Goal: Find specific page/section: Find specific page/section

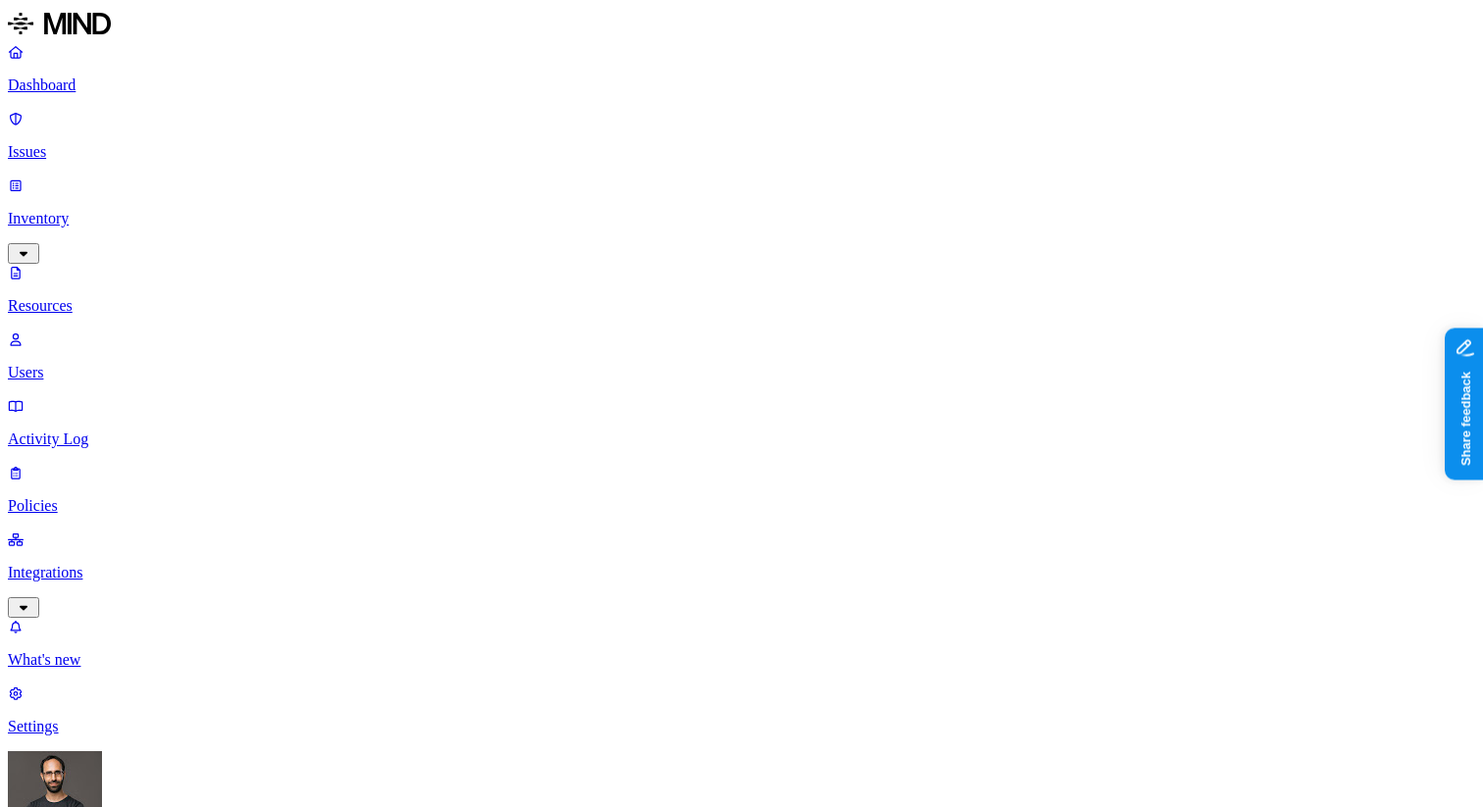
type input "dico"
click at [574, 172] on div "DICOM JSON" at bounding box center [592, 163] width 188 height 18
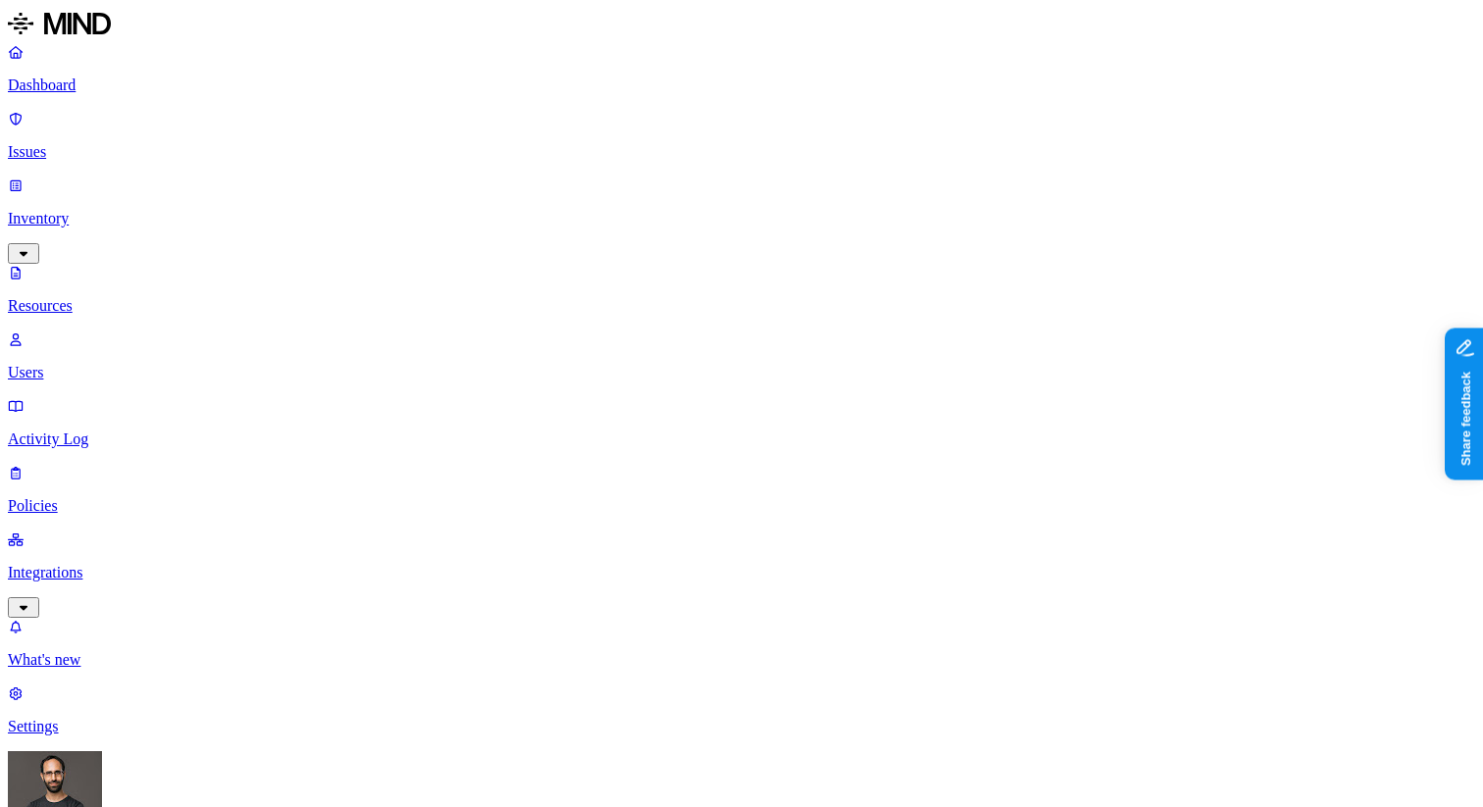
type input "dicom"
click at [562, 189] on div "DICOM XML" at bounding box center [592, 181] width 188 height 18
type input "dicom"
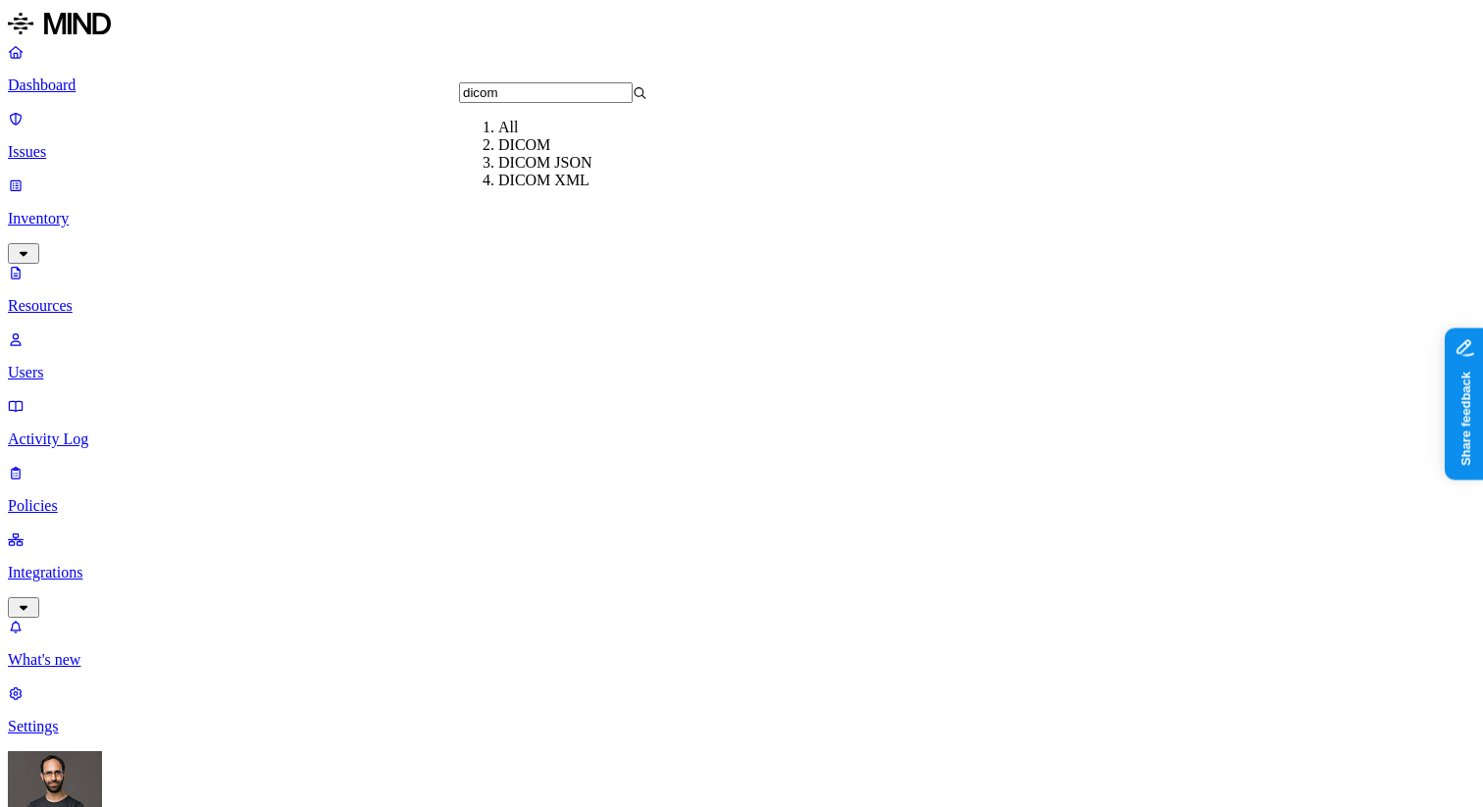
click at [498, 154] on div "DICOM" at bounding box center [592, 145] width 188 height 18
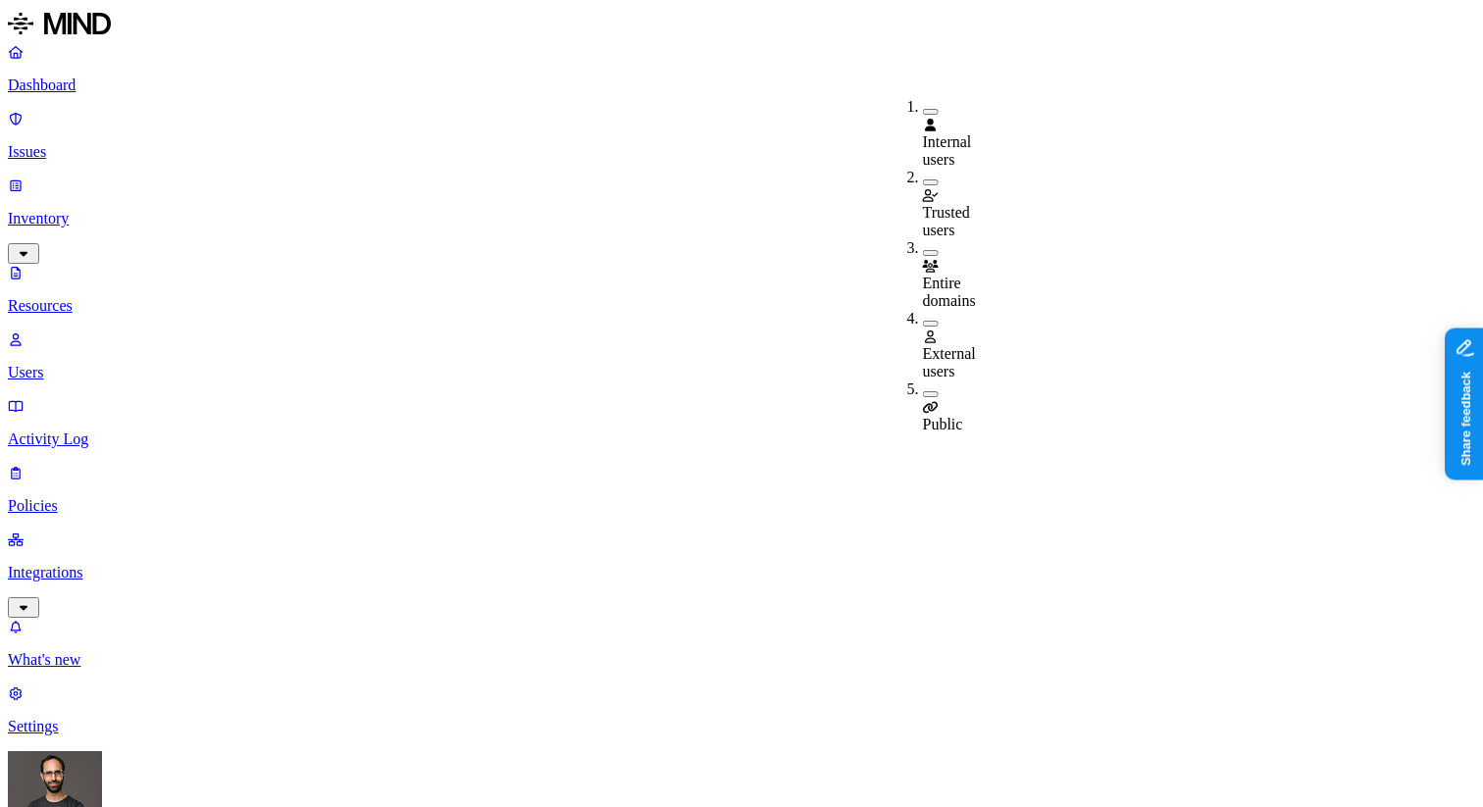
click at [923, 381] on div "Public" at bounding box center [923, 407] width 0 height 53
click at [930, 404] on icon at bounding box center [931, 410] width 16 height 13
click at [950, 345] on span "External users" at bounding box center [949, 362] width 53 height 34
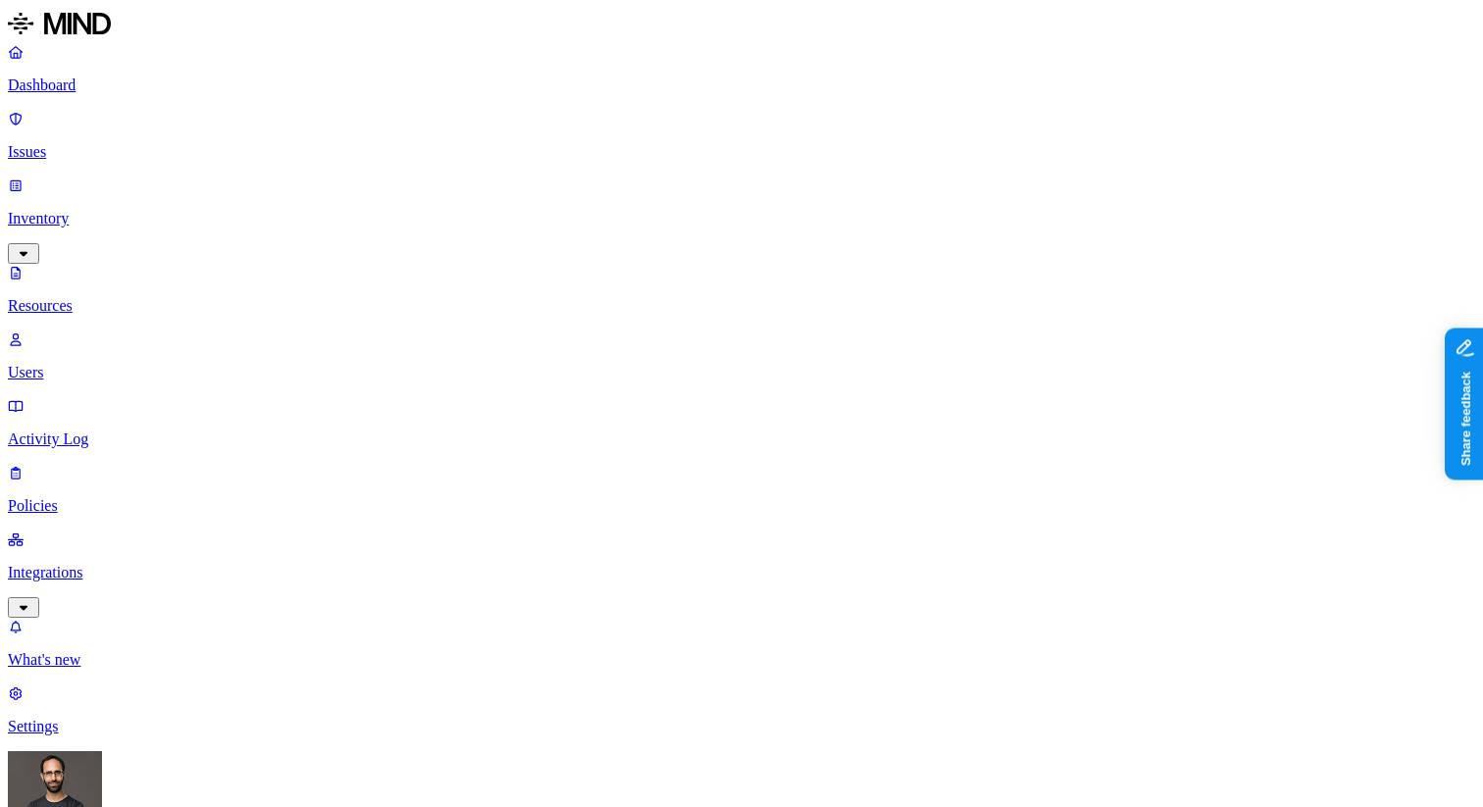
scroll to position [326, 0]
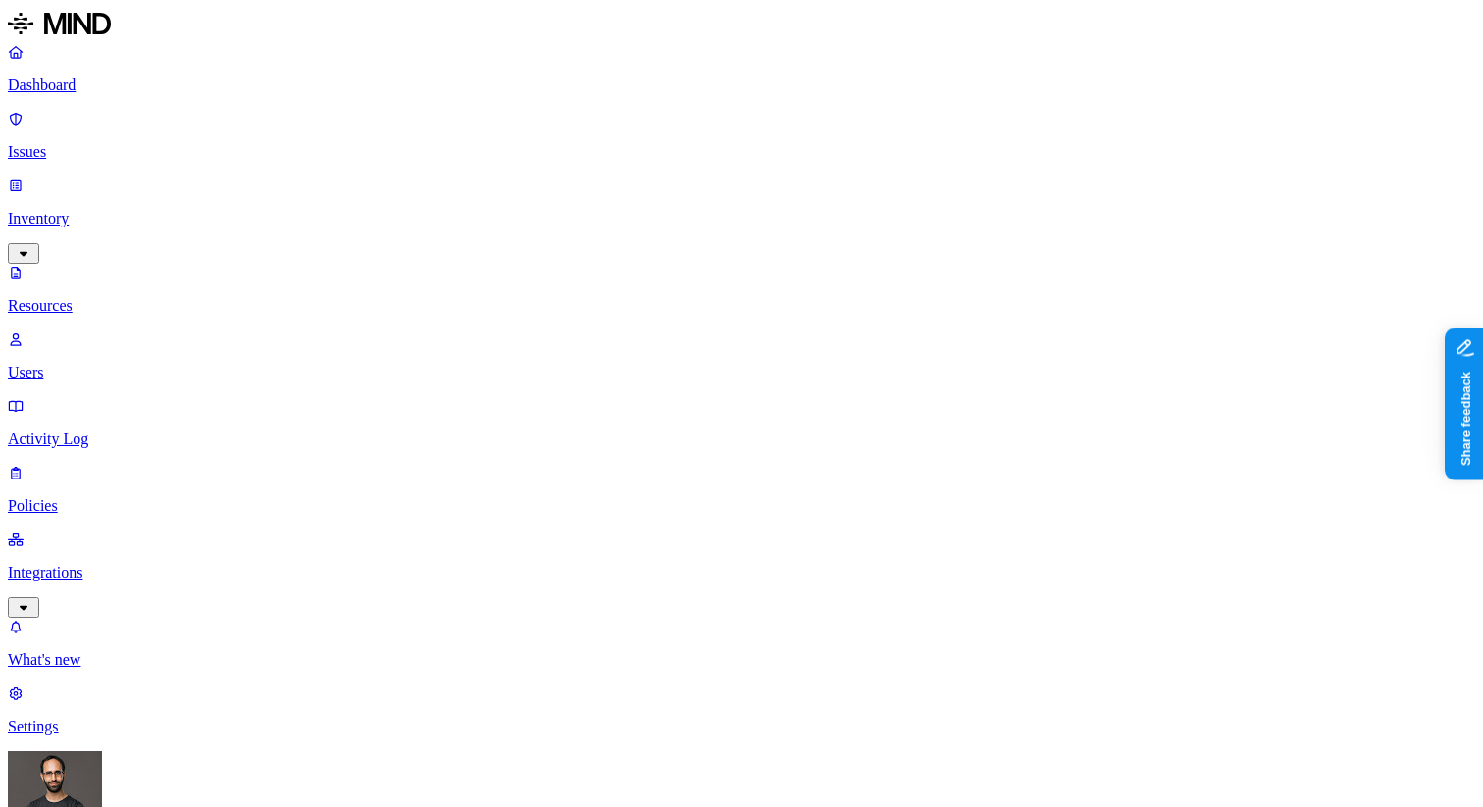
click at [109, 596] on nav "Dashboard Issues Inventory Resources Users Activity Log Policies Integrations W…" at bounding box center [742, 389] width 1468 height 693
click at [73, 730] on nav "Dashboard Issues Inventory Resources Users Activity Log Policies Integrations W…" at bounding box center [742, 389] width 1468 height 693
click at [77, 724] on link "Settings" at bounding box center [742, 710] width 1468 height 51
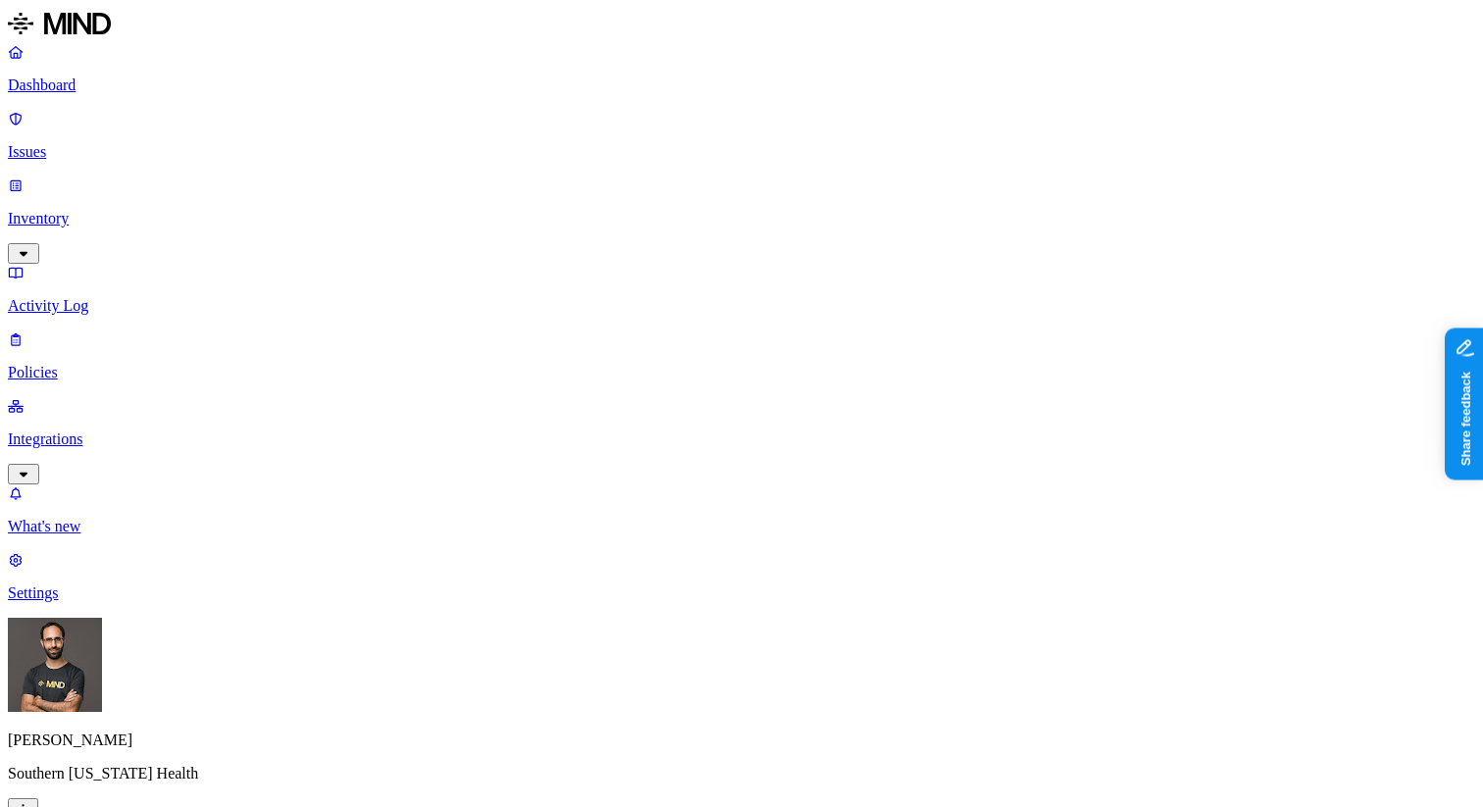
click at [71, 177] on link "Inventory" at bounding box center [742, 219] width 1468 height 84
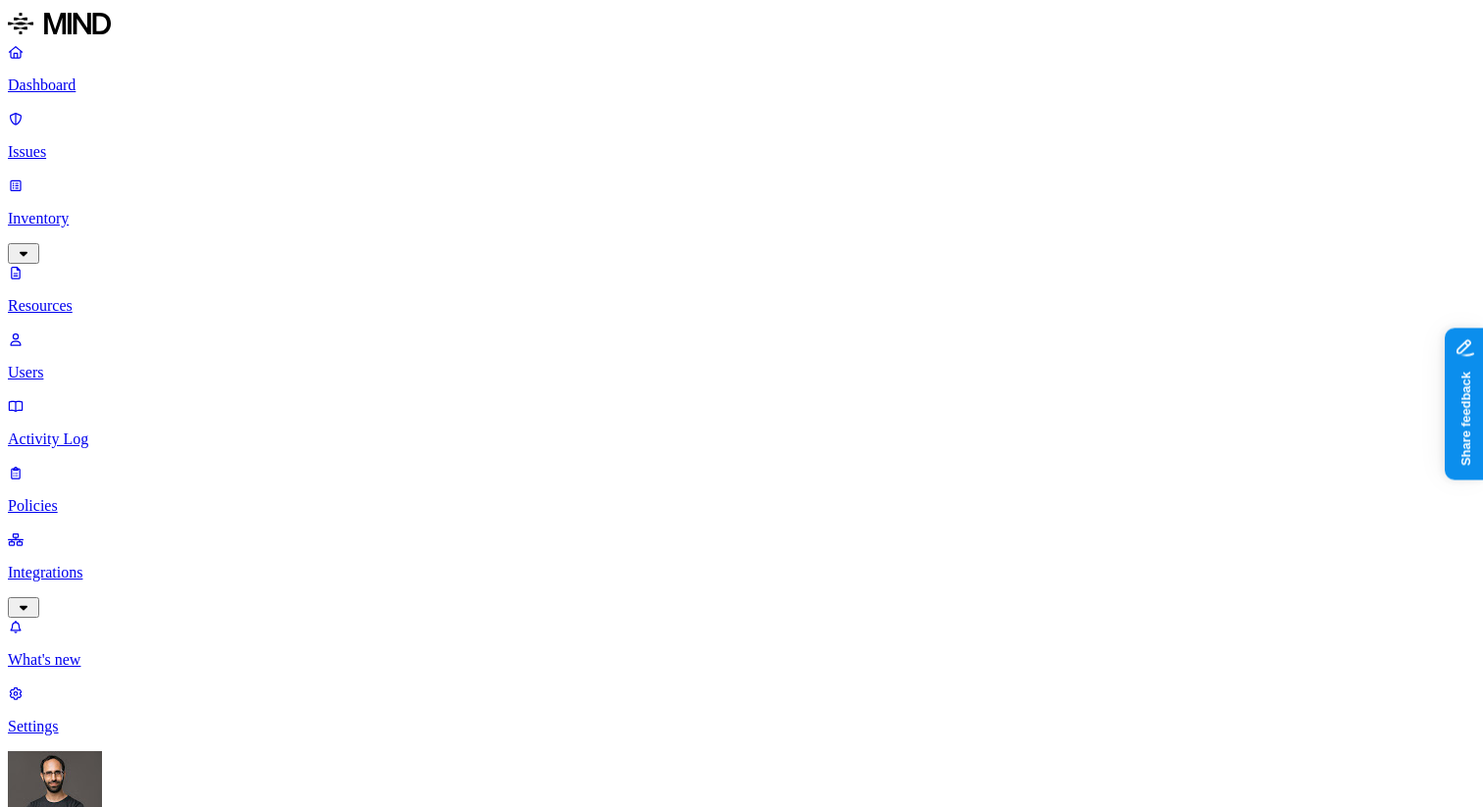
type input "dicom"
click at [502, 154] on div "DICOM" at bounding box center [592, 145] width 188 height 18
click at [923, 222] on ol "Internal users Trusted users Entire domains External users Public" at bounding box center [903, 266] width 39 height 336
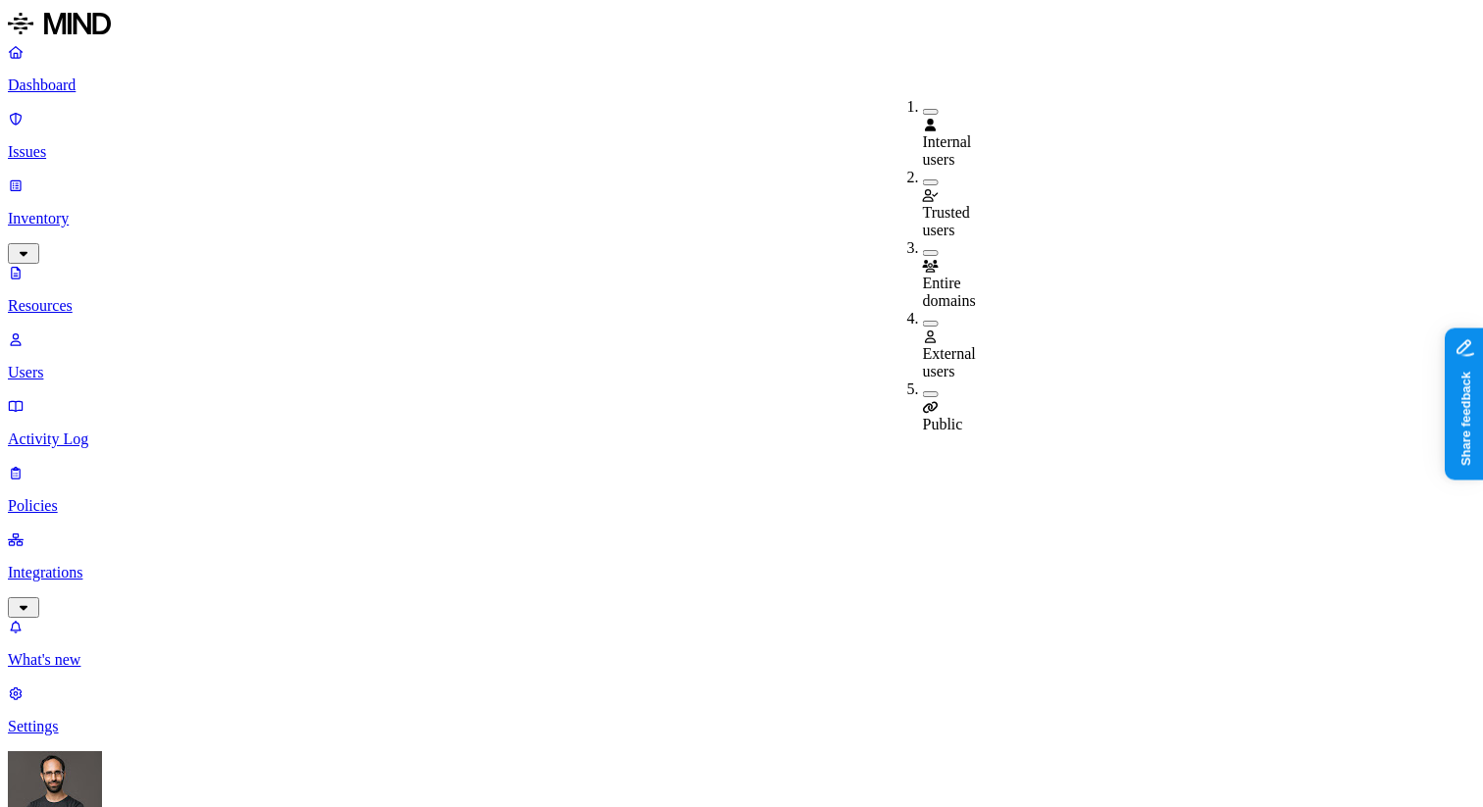
click at [956, 345] on span "External users" at bounding box center [949, 362] width 53 height 34
